Goal: Transaction & Acquisition: Purchase product/service

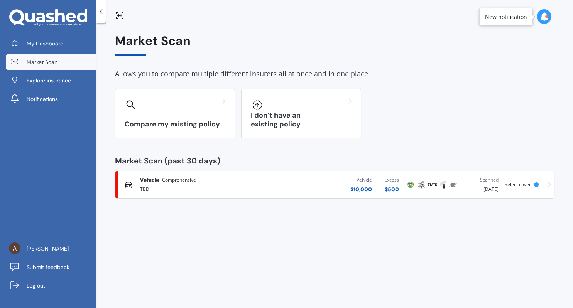
click at [240, 190] on div "TBD" at bounding box center [202, 188] width 125 height 9
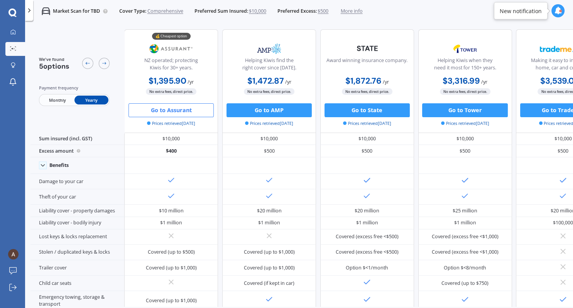
click at [358, 12] on span "More info" at bounding box center [352, 11] width 22 height 7
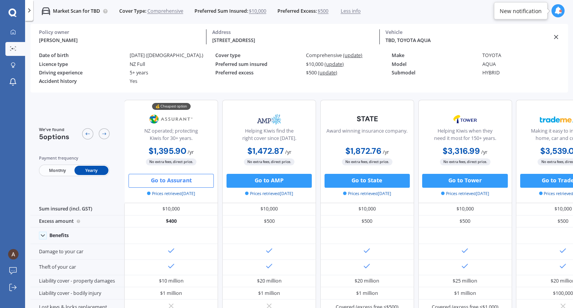
click at [552, 36] on div "TBD, TOYOTA AQUA Vehicle" at bounding box center [466, 36] width 173 height 15
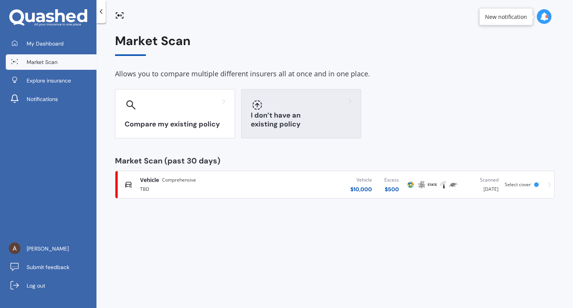
click at [334, 113] on div "I don’t have an existing policy" at bounding box center [301, 113] width 120 height 49
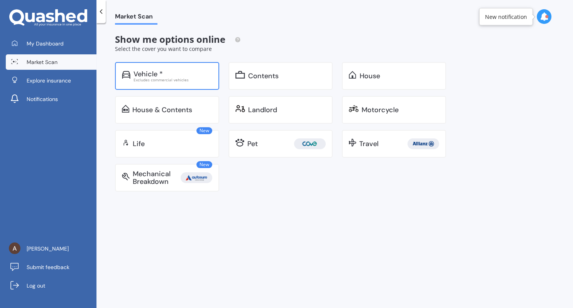
click at [188, 75] on div "Vehicle *" at bounding box center [173, 74] width 79 height 8
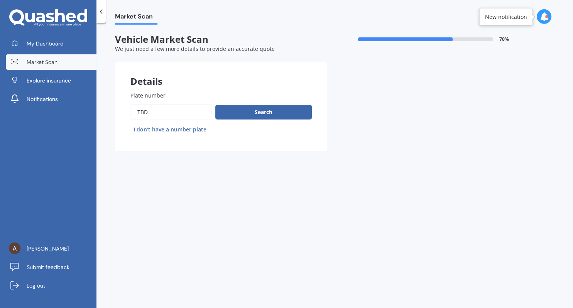
click at [181, 130] on button "I don’t have a number plate" at bounding box center [169, 130] width 79 height 12
select select "05"
select select "07"
select select "1996"
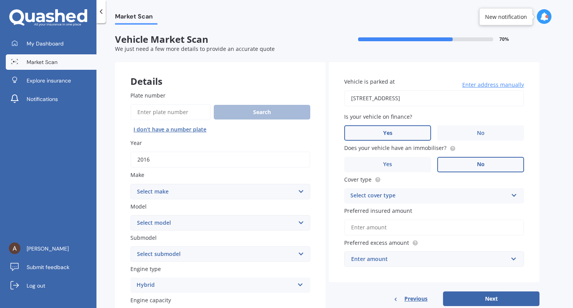
drag, startPoint x: 166, startPoint y: 159, endPoint x: 81, endPoint y: 164, distance: 85.0
click at [130, 164] on input "2016" at bounding box center [220, 160] width 180 height 16
type input "2020"
select select "NISSAN"
click option "Nissan" at bounding box center [0, 0] width 0 height 0
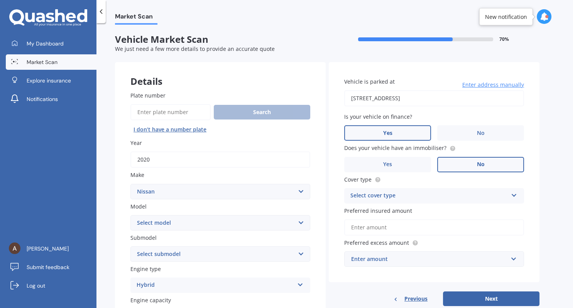
click at [130, 215] on select "Select model 1200 180SX 200SX 300ZX 350Z 370Z Ad Altima ARIYA Atlas Avenir Basa…" at bounding box center [220, 222] width 180 height 15
select select "NOTE"
click option "Note" at bounding box center [0, 0] width 0 height 0
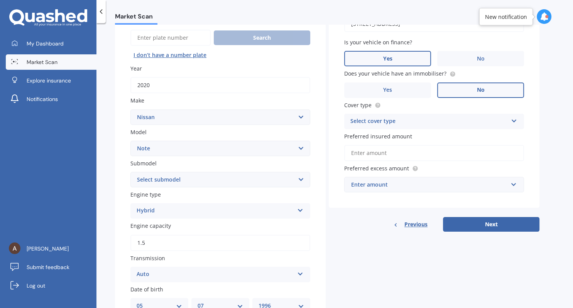
scroll to position [89, 0]
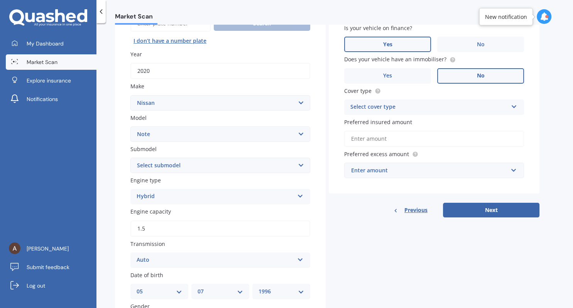
click at [130, 158] on select "Select submodel (All) E-Power Hatchback Non Turbo Station Wagon turbo" at bounding box center [220, 165] width 180 height 15
select select "E-POWER"
click option "E-Power" at bounding box center [0, 0] width 0 height 0
click at [178, 194] on div "Hybrid" at bounding box center [216, 196] width 158 height 9
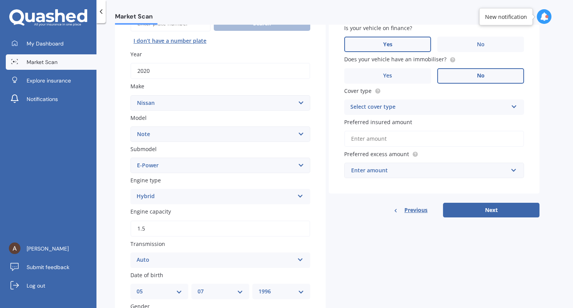
click at [158, 233] on input "1.5" at bounding box center [220, 229] width 180 height 16
click at [158, 232] on input "1.0" at bounding box center [220, 229] width 180 height 16
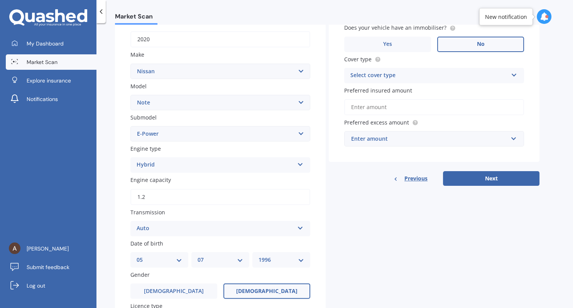
scroll to position [133, 0]
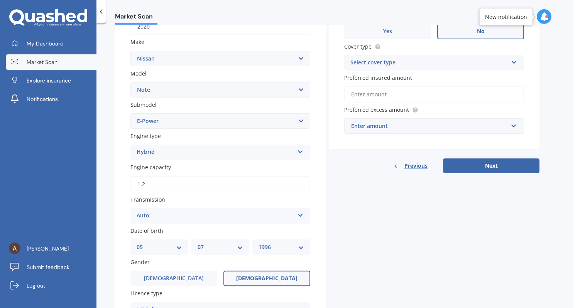
type input "1.2"
click at [116, 230] on div "Plate number Search I don’t have a number plate Year [DATE] Make Select make AC…" at bounding box center [220, 211] width 211 height 537
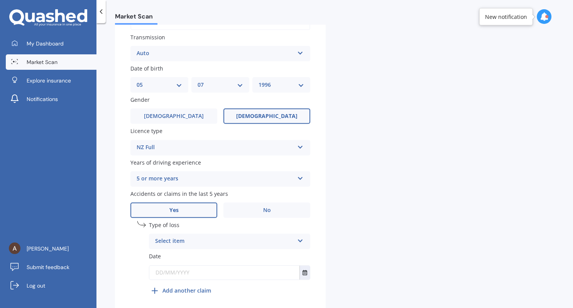
scroll to position [311, 0]
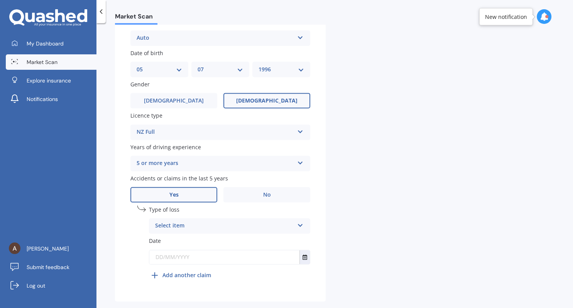
click at [198, 228] on div "Select item" at bounding box center [224, 226] width 139 height 9
click at [197, 241] on span "At fault accident" at bounding box center [178, 240] width 44 height 7
click at [192, 256] on input "text" at bounding box center [224, 258] width 150 height 14
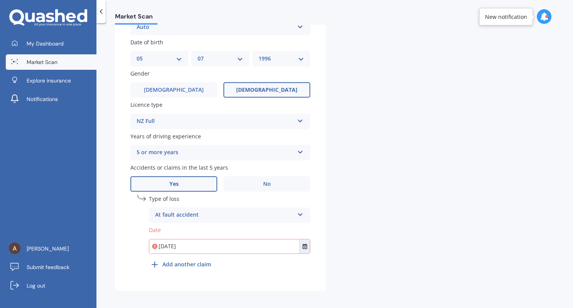
scroll to position [327, 0]
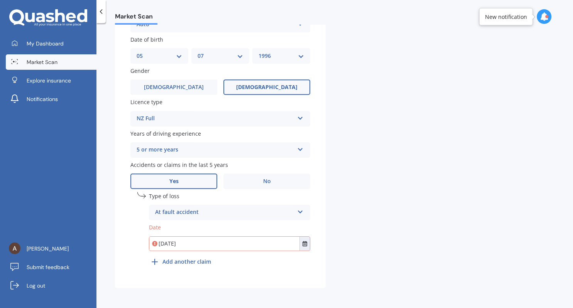
type input "[DATE]"
click at [202, 261] on b "Add another claim" at bounding box center [187, 262] width 49 height 8
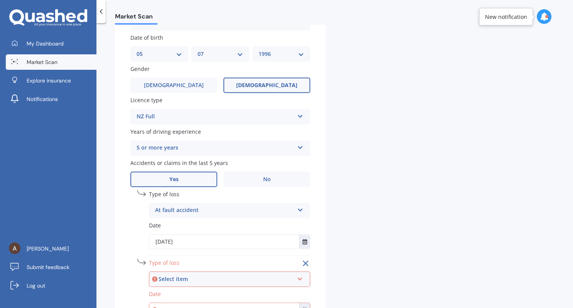
click at [218, 280] on div "Select item" at bounding box center [226, 279] width 135 height 8
click at [214, 254] on div "At fault accident" at bounding box center [230, 251] width 160 height 14
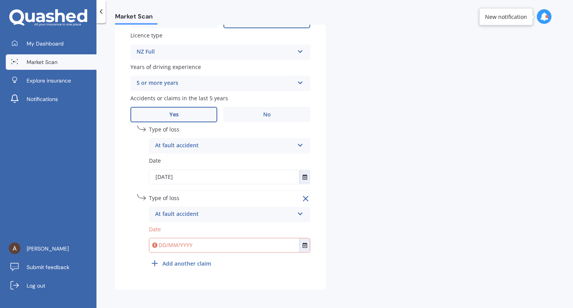
scroll to position [395, 0]
click at [206, 251] on div "Type of loss At fault accident At fault accident Not at fault accident Date" at bounding box center [229, 224] width 161 height 62
click at [205, 250] on input "text" at bounding box center [224, 244] width 150 height 14
type input "[DATE]"
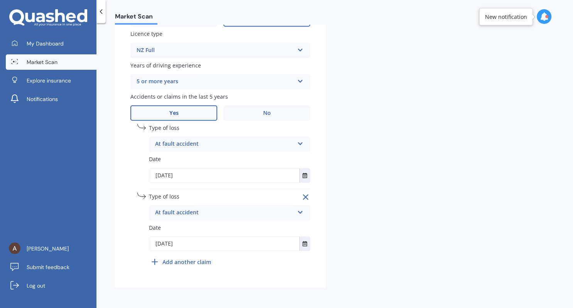
scroll to position [0, 0]
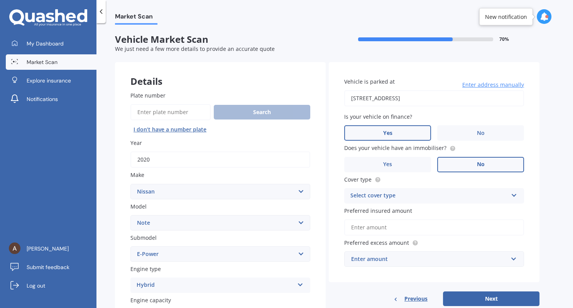
click at [490, 83] on span "Enter address manually" at bounding box center [494, 85] width 62 height 8
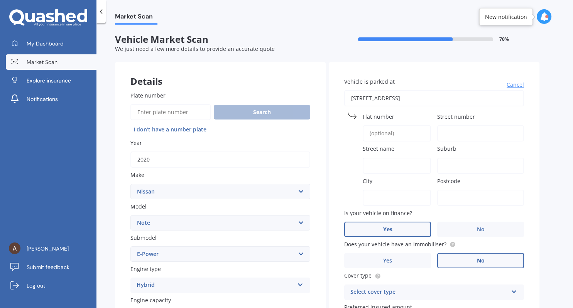
drag, startPoint x: 437, startPoint y: 98, endPoint x: 282, endPoint y: 101, distance: 154.9
click at [344, 101] on input "[STREET_ADDRESS]" at bounding box center [434, 98] width 180 height 16
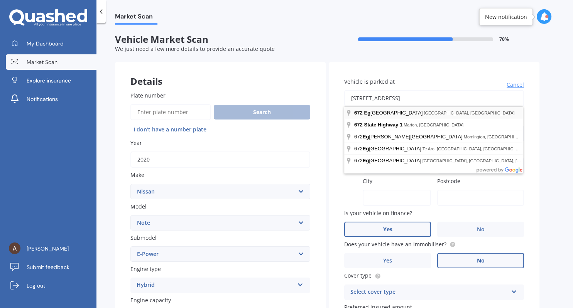
type input "[STREET_ADDRESS]"
type input "672"
type input "[GEOGRAPHIC_DATA]"
type input "Hillsborough"
type input "[GEOGRAPHIC_DATA]"
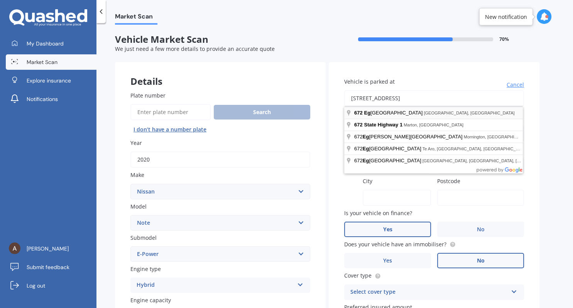
type input "4372"
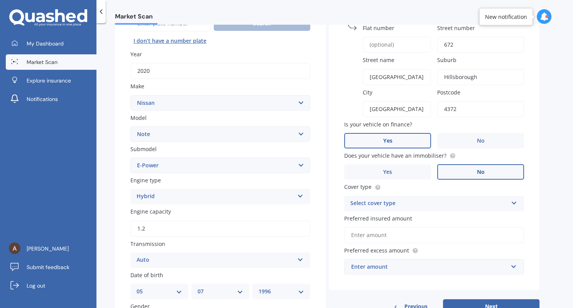
scroll to position [133, 0]
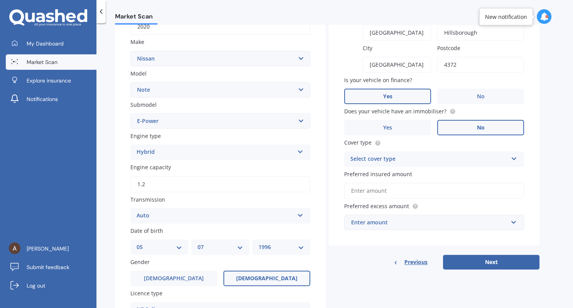
click at [399, 162] on div "Select cover type" at bounding box center [430, 159] width 158 height 9
click at [393, 173] on div "Comprehensive" at bounding box center [434, 175] width 179 height 14
click at [398, 195] on input "Preferred insured amount" at bounding box center [434, 191] width 180 height 16
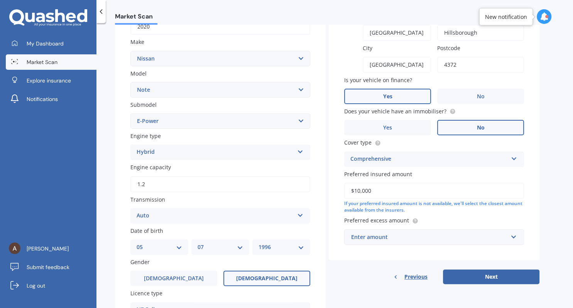
type input "$10,000"
click at [386, 243] on input "text" at bounding box center [431, 237] width 173 height 15
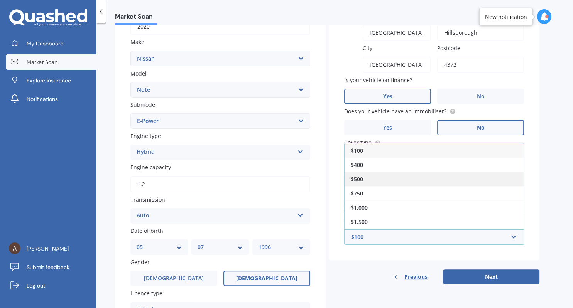
click at [375, 180] on div "$500" at bounding box center [434, 179] width 179 height 14
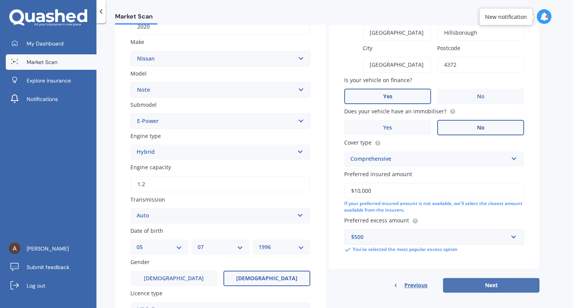
click at [485, 280] on button "Next" at bounding box center [491, 285] width 97 height 15
select select "05"
select select "07"
select select "1996"
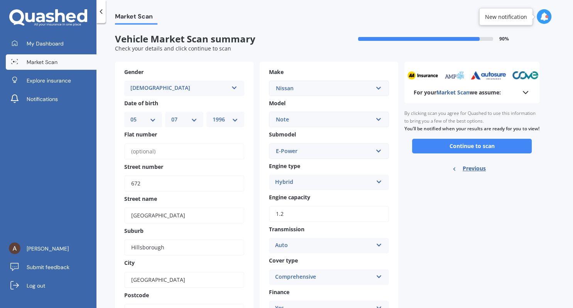
scroll to position [0, 0]
click at [482, 152] on button "Continue to scan" at bounding box center [472, 146] width 120 height 15
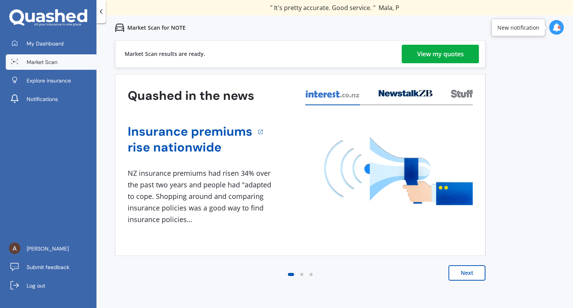
click at [434, 48] on div "View my quotes" at bounding box center [440, 54] width 47 height 19
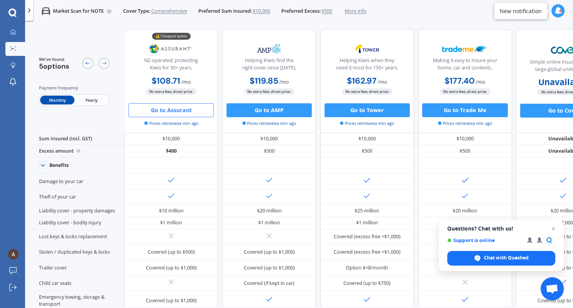
click at [184, 111] on button "Go to Assurant" at bounding box center [171, 110] width 85 height 14
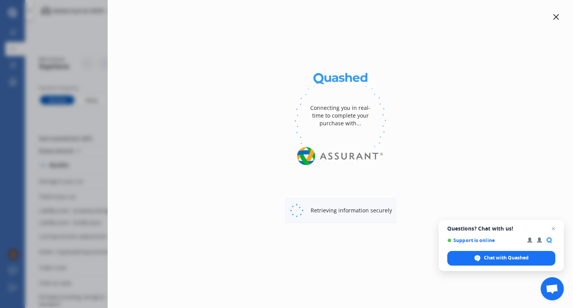
select select "full"
select select "0"
select select "Taranaki"
select select "NISSAN"
select select "NOTE"
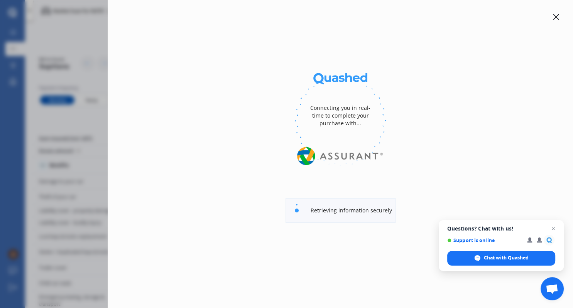
select select "E-POWER"
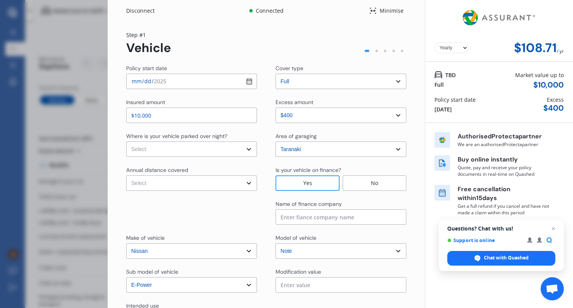
select select "Monthly"
click at [126, 142] on select "Select In a garage On own property On street or road" at bounding box center [191, 149] width 131 height 15
click option "On street or road" at bounding box center [0, 0] width 0 height 0
click at [126, 142] on select "Select In a garage On own property On street or road" at bounding box center [191, 149] width 131 height 15
select select "On own property"
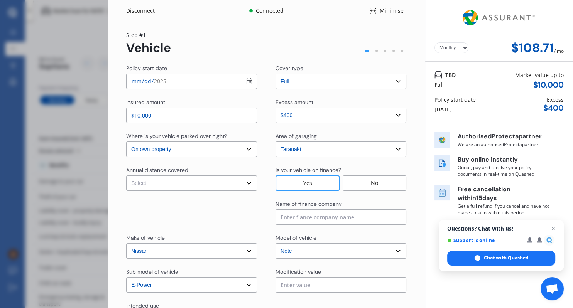
click option "On own property" at bounding box center [0, 0] width 0 height 0
click at [126, 176] on select "Select Low (less than 15,000km per year) Average (15,000-30,000km per year) Hig…" at bounding box center [191, 183] width 131 height 15
select select "20000"
click option "Average (15,000-30,000km per year)" at bounding box center [0, 0] width 0 height 0
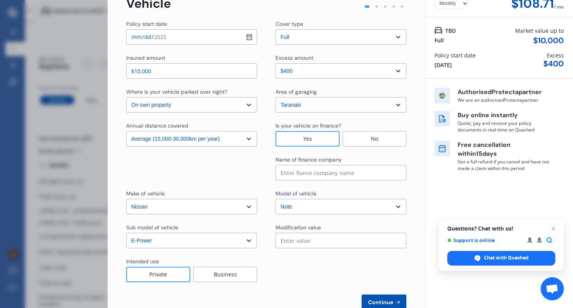
scroll to position [65, 0]
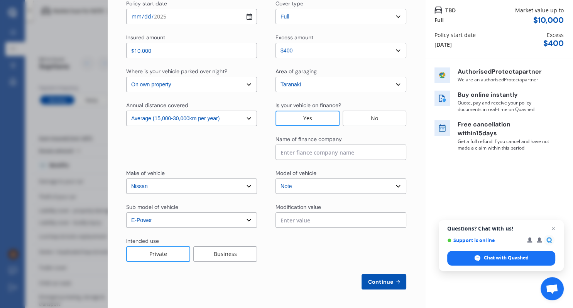
click at [310, 155] on input at bounding box center [341, 152] width 131 height 15
type input "Turners Finance"
click at [277, 273] on div "Policy start date [DATE] Cover type Select cover type 3rd Party 3rd Party Fire …" at bounding box center [266, 145] width 280 height 290
click at [379, 281] on span "Continue" at bounding box center [381, 282] width 28 height 6
select select "Miss"
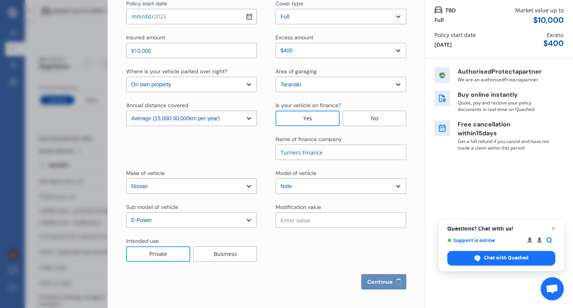
select select "05"
select select "07"
select select "1996"
select select "full"
select select "more than 4 years"
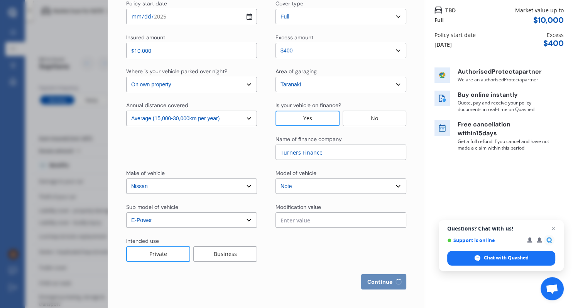
select select "[GEOGRAPHIC_DATA]"
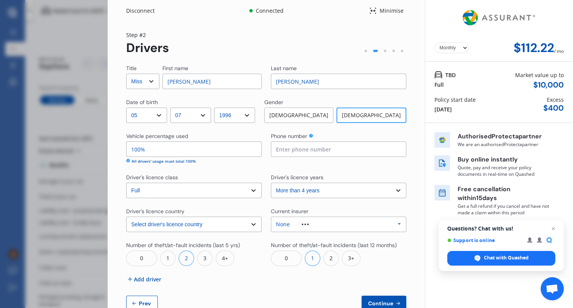
scroll to position [22, 0]
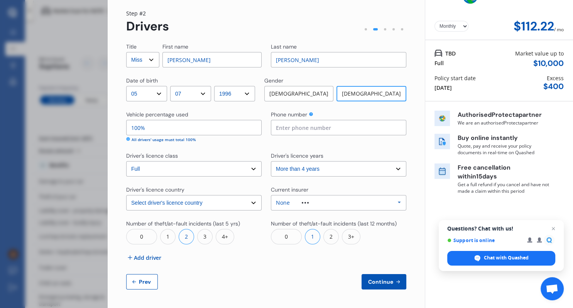
click at [305, 127] on input at bounding box center [339, 127] width 136 height 15
type input "02041817781"
click at [382, 278] on button "Continue" at bounding box center [384, 282] width 45 height 15
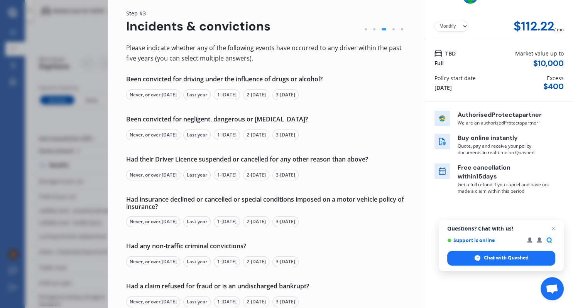
scroll to position [0, 0]
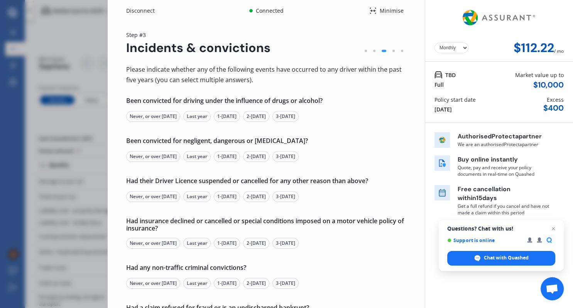
click at [170, 119] on div "Never, or over [DATE]" at bounding box center [153, 116] width 54 height 11
click at [172, 159] on div "Never, or over [DATE]" at bounding box center [153, 156] width 54 height 11
click at [180, 197] on div "Never, or over [DATE]" at bounding box center [153, 196] width 54 height 11
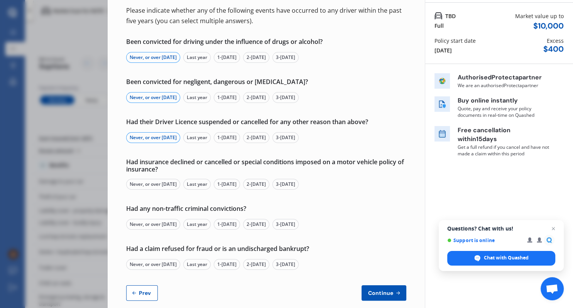
scroll to position [70, 0]
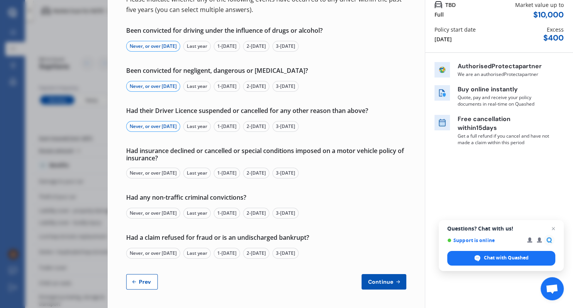
click at [173, 172] on div "Never, or over [DATE]" at bounding box center [153, 173] width 54 height 11
click at [169, 212] on div "Never, or over [DATE]" at bounding box center [153, 213] width 54 height 11
click at [177, 252] on div "Never, or over [DATE]" at bounding box center [153, 253] width 54 height 11
click at [389, 280] on span "Continue" at bounding box center [381, 282] width 28 height 6
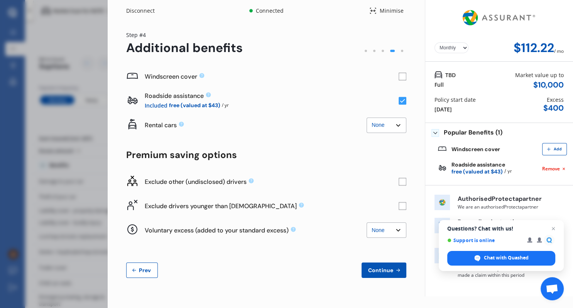
click at [555, 150] on span "Add" at bounding box center [558, 149] width 12 height 5
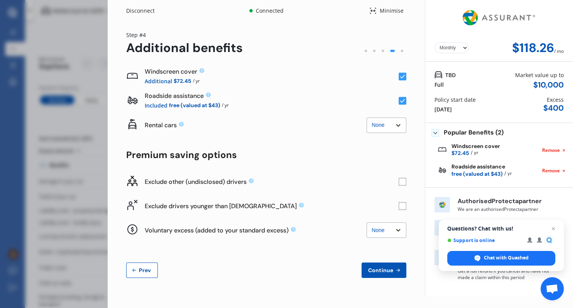
click at [435, 42] on select "Yearly Monthly" at bounding box center [452, 47] width 34 height 11
select select "Yearly"
click option "Yearly" at bounding box center [0, 0] width 0 height 0
drag, startPoint x: 557, startPoint y: 48, endPoint x: 514, endPoint y: 50, distance: 42.5
click at [514, 50] on div "$1,417.88" at bounding box center [531, 48] width 52 height 14
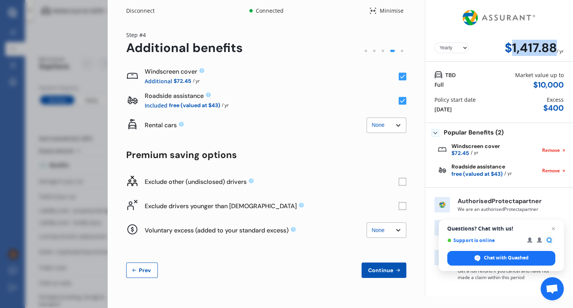
copy div "1,417.88"
click at [84, 53] on div "Disconnect Connected Minimise Yearly Monthly $1,417.88 / yr Step # 4 Additional…" at bounding box center [286, 154] width 573 height 308
click at [95, 86] on div "Disconnect Connected Minimise Yearly Monthly $1,417.88 / yr Step # 4 Additional…" at bounding box center [286, 154] width 573 height 308
drag, startPoint x: 64, startPoint y: 68, endPoint x: 148, endPoint y: 50, distance: 85.7
click at [66, 66] on div "Disconnect Connected Minimise Yearly Monthly $1,417.88 / yr Step # 4 Additional…" at bounding box center [286, 154] width 573 height 308
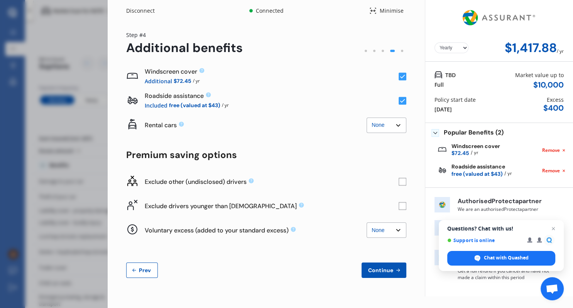
click at [147, 13] on div "Disconnect" at bounding box center [144, 11] width 37 height 8
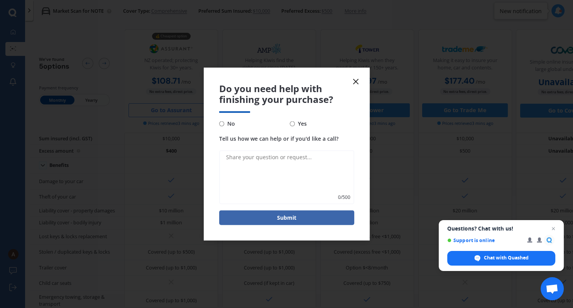
click at [359, 82] on icon at bounding box center [355, 81] width 9 height 9
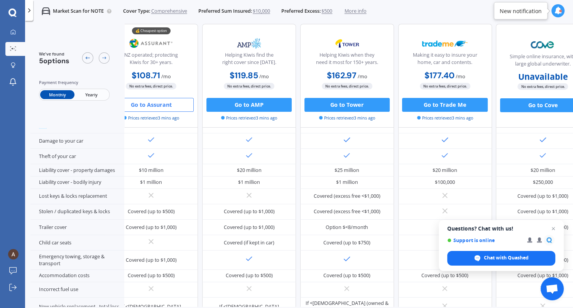
scroll to position [45, 0]
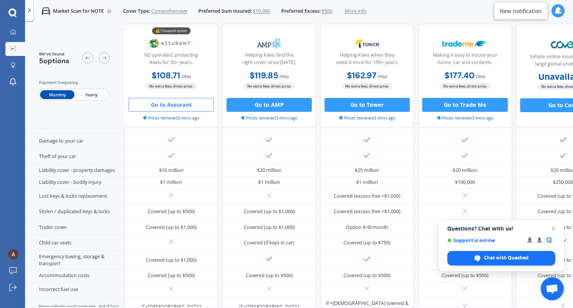
click at [99, 56] on div at bounding box center [95, 58] width 27 height 14
click at [108, 58] on div at bounding box center [104, 58] width 11 height 11
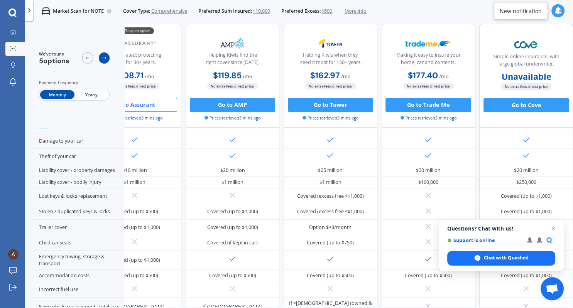
scroll to position [45, 41]
click at [108, 58] on div at bounding box center [104, 58] width 11 height 11
click at [515, 106] on button "Go to Cove" at bounding box center [526, 105] width 85 height 14
